Goal: Check status: Check status

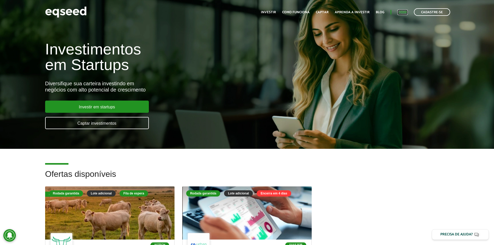
click at [401, 12] on link "Login" at bounding box center [403, 12] width 10 height 3
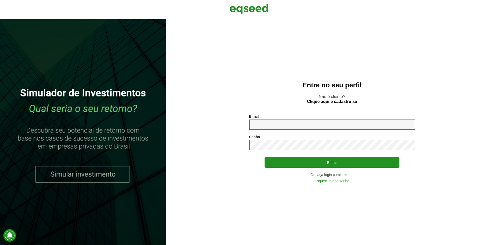
click at [311, 121] on input "Email *" at bounding box center [332, 125] width 166 height 10
type input "**********"
click at [265, 157] on button "Entrar" at bounding box center [332, 162] width 135 height 11
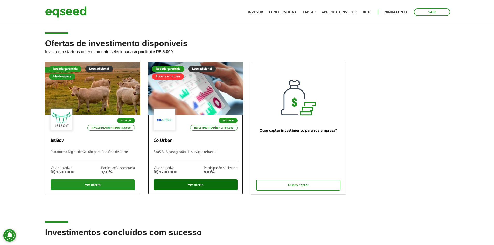
click at [203, 184] on div "Ver oferta" at bounding box center [196, 185] width 84 height 11
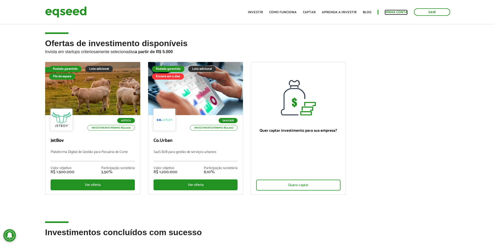
click at [390, 13] on link "Minha conta" at bounding box center [396, 12] width 23 height 3
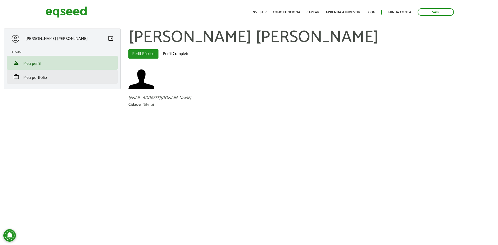
click at [53, 81] on li "work Meu portfólio" at bounding box center [62, 77] width 111 height 14
click at [48, 80] on link "work Meu portfólio" at bounding box center [62, 77] width 103 height 6
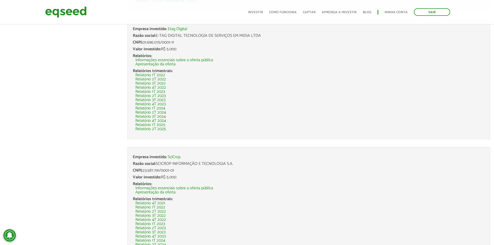
scroll to position [519, 0]
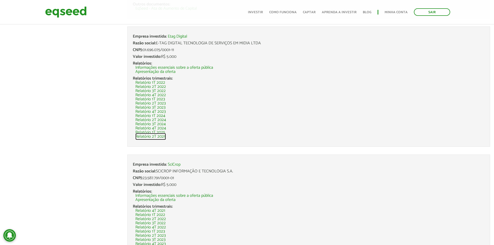
click at [161, 137] on link "Relatório 2T 2025" at bounding box center [150, 137] width 31 height 4
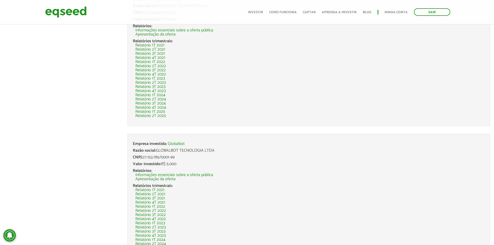
scroll to position [1065, 0]
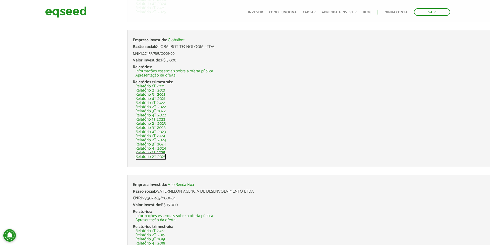
click at [161, 157] on link "Relatório 2T 2025" at bounding box center [150, 157] width 31 height 4
